Goal: Task Accomplishment & Management: Manage account settings

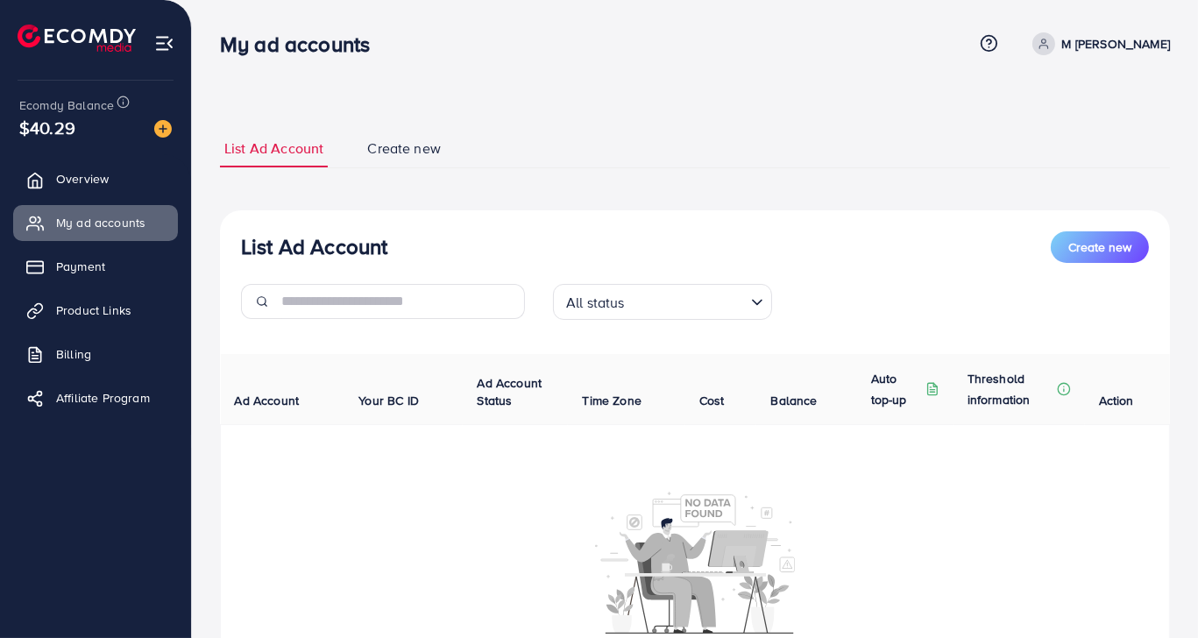
click at [682, 301] on input "Search for option" at bounding box center [687, 301] width 114 height 27
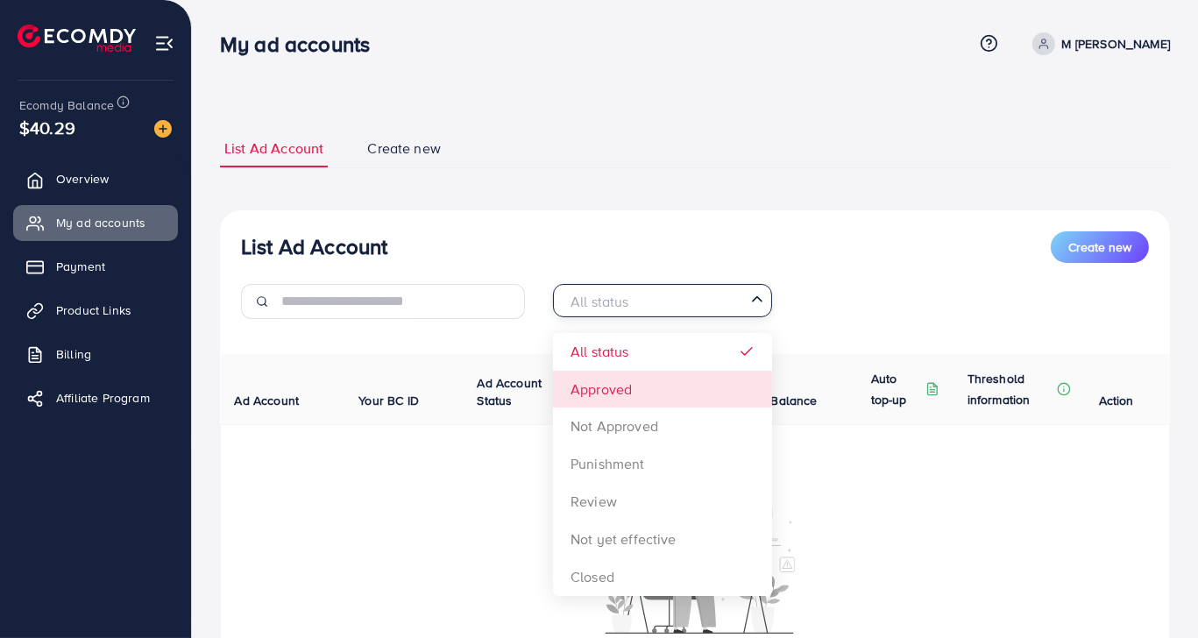
click at [604, 406] on div "List Ad Account Create new All status Loading... All status Approved Not Approv…" at bounding box center [695, 465] width 950 height 511
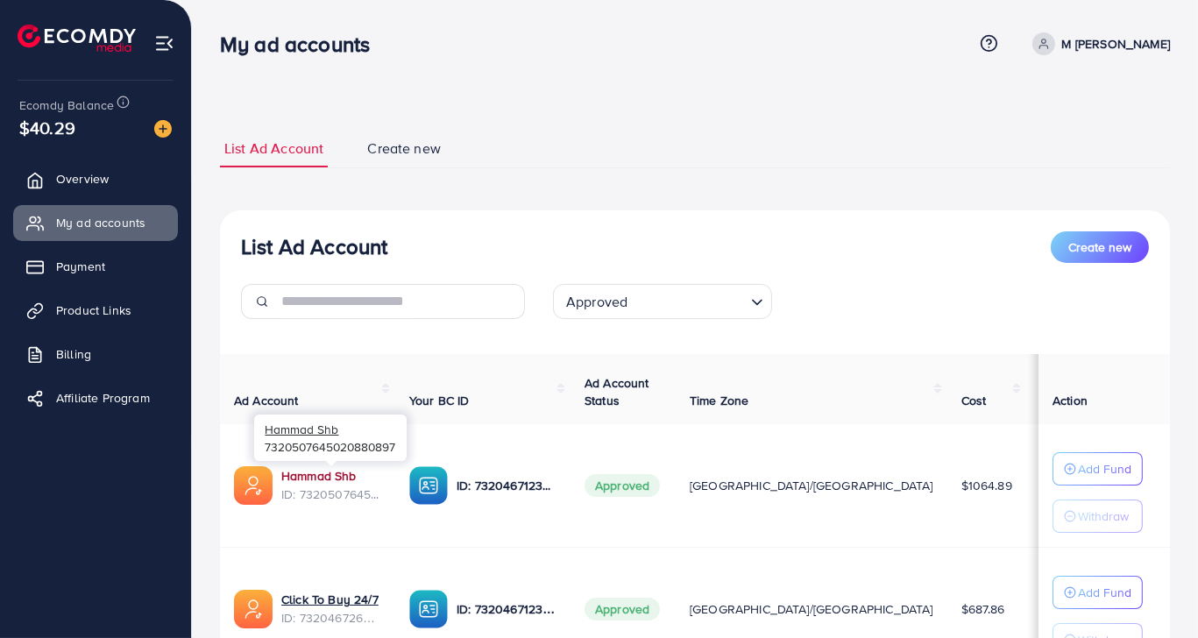
click at [318, 476] on link "Hammad Shb" at bounding box center [318, 476] width 75 height 18
click at [320, 480] on link "Hammad Shb" at bounding box center [318, 476] width 75 height 18
